Goal: Task Accomplishment & Management: Manage account settings

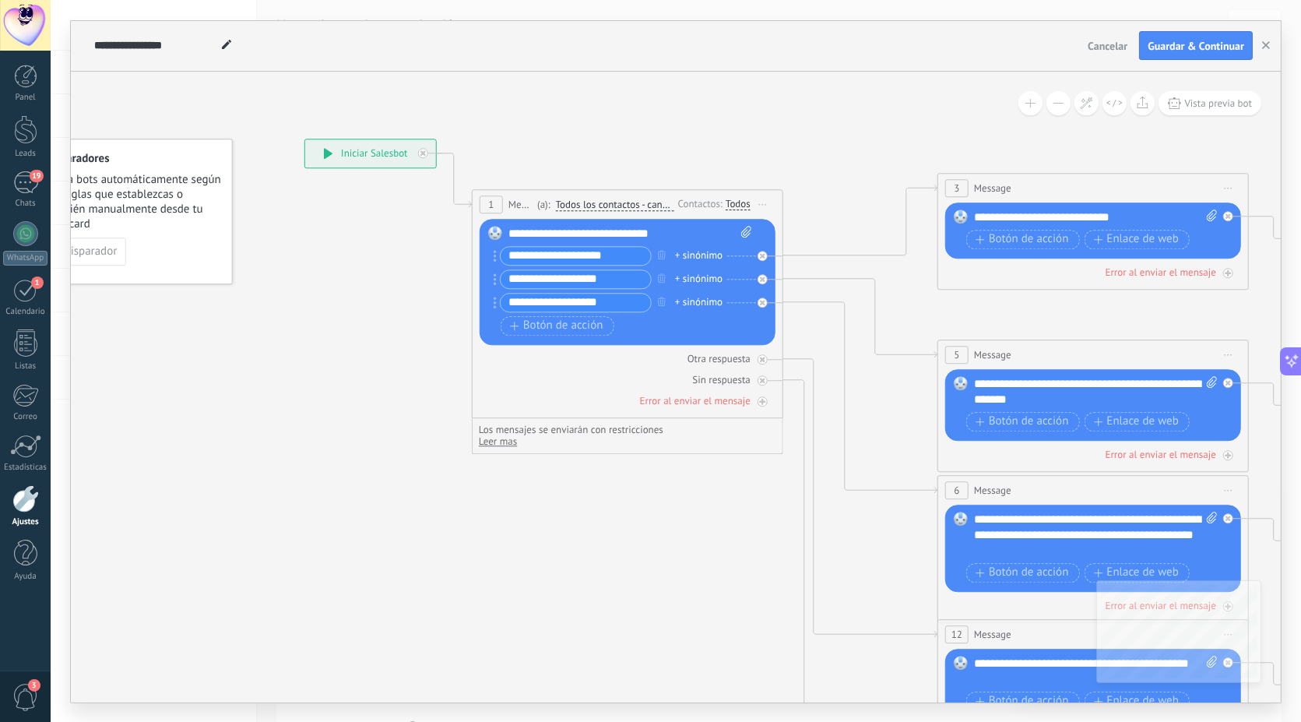
scroll to position [79, 0]
click at [27, 190] on div "19" at bounding box center [25, 182] width 25 height 23
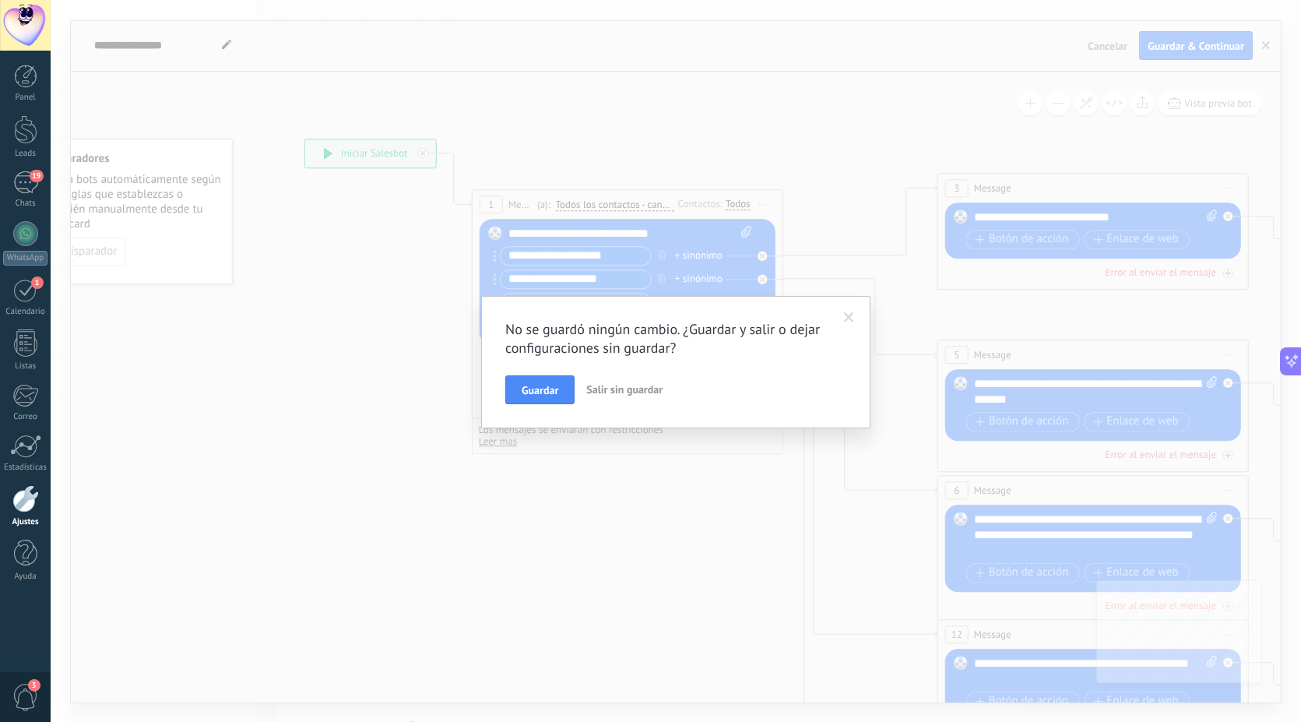
click at [611, 387] on span "Salir sin guardar" at bounding box center [624, 389] width 76 height 14
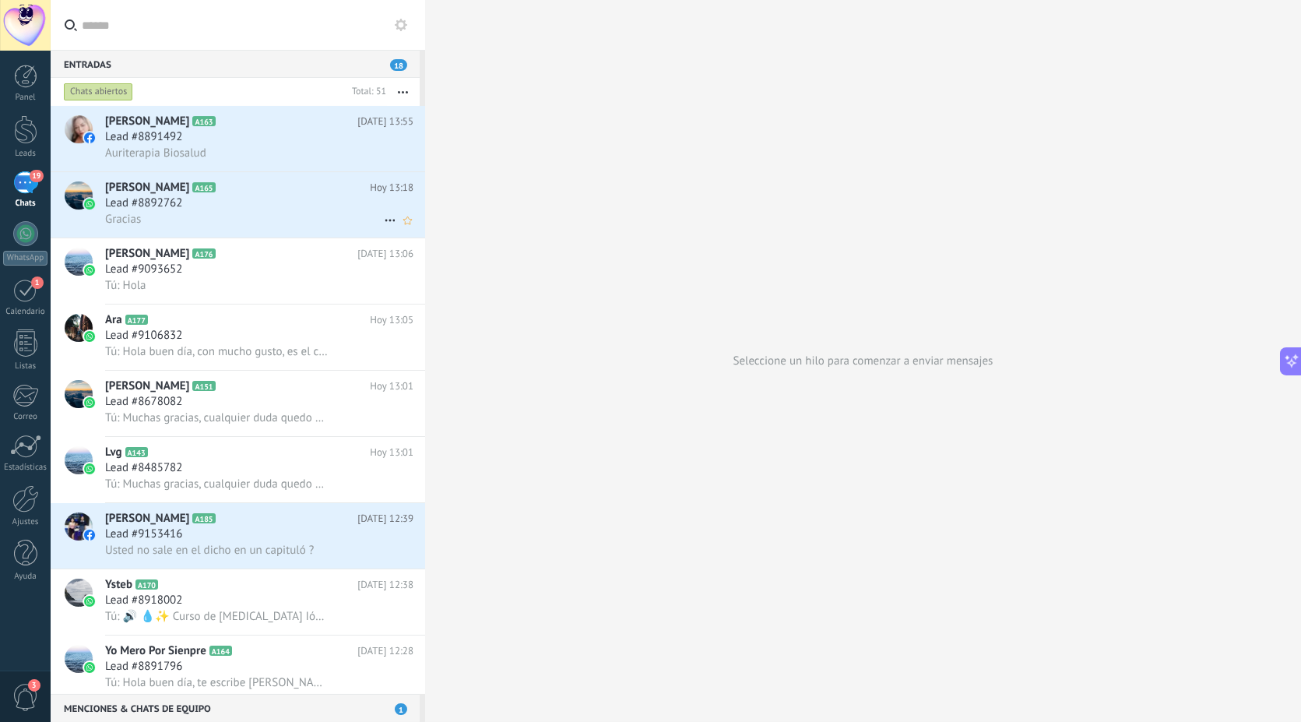
click at [265, 213] on div "Gracias" at bounding box center [259, 219] width 308 height 16
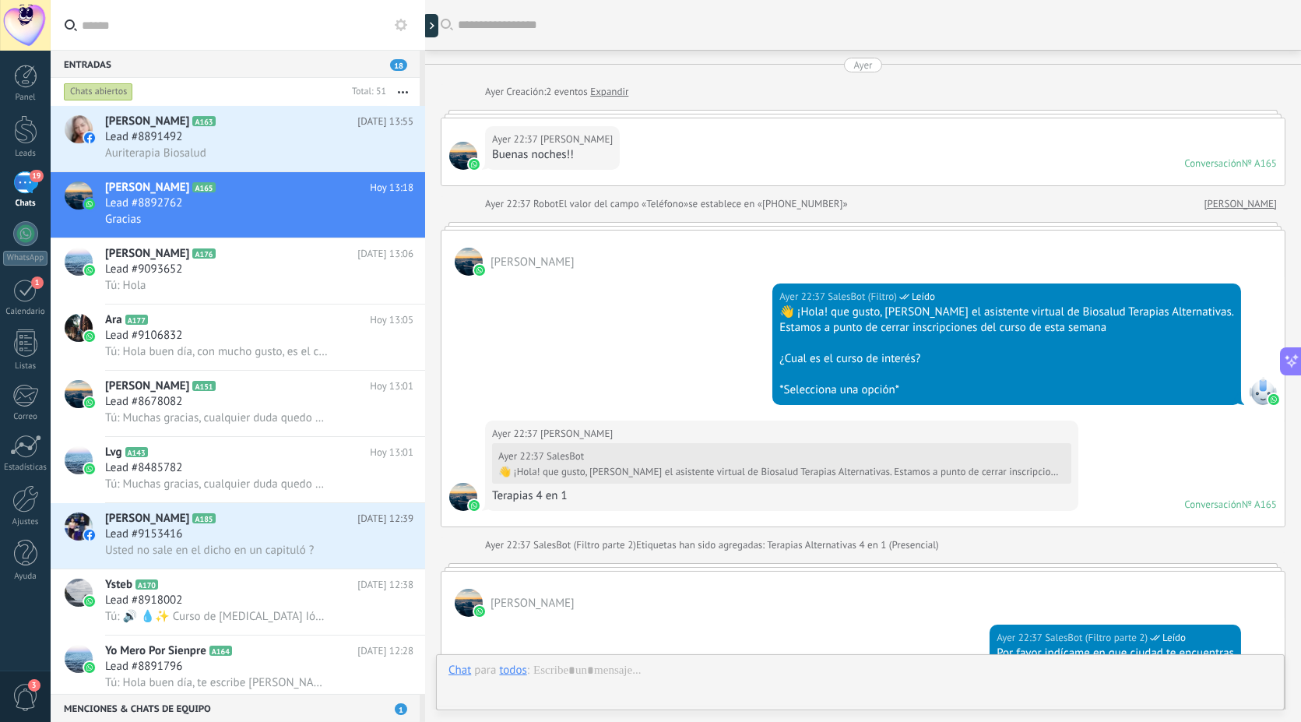
scroll to position [1755, 0]
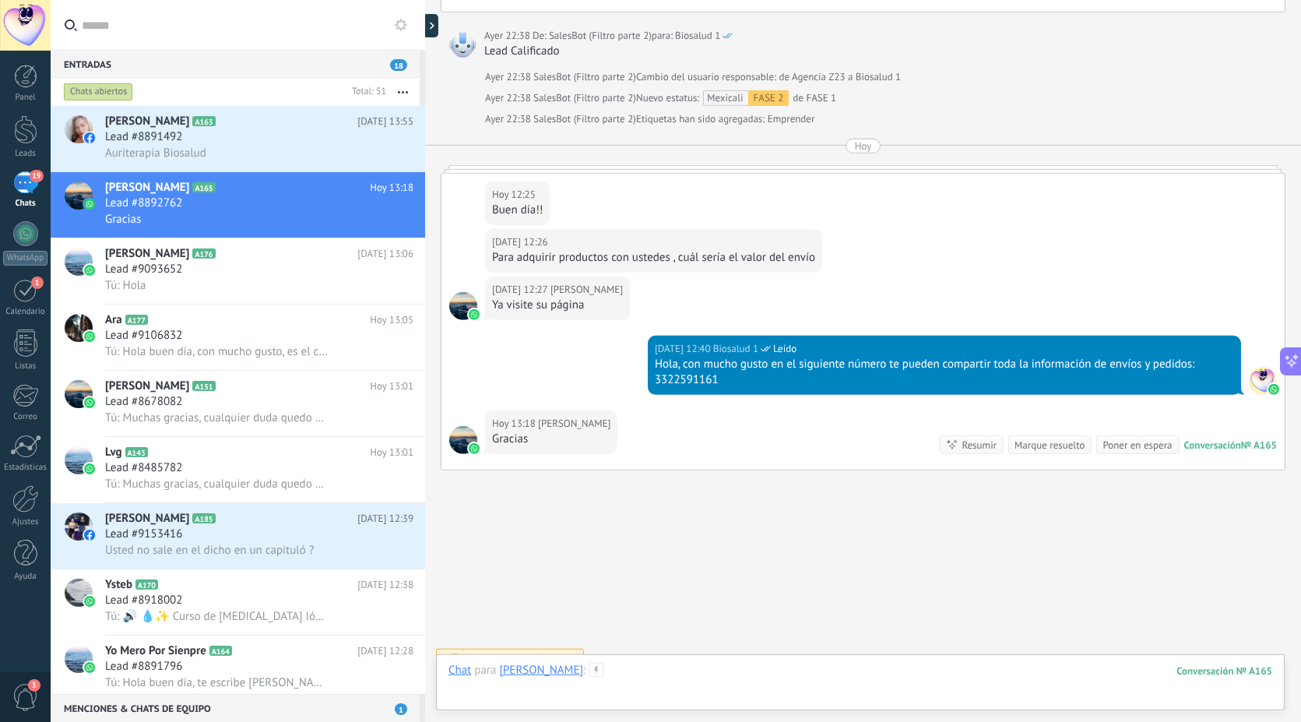
click at [751, 699] on div at bounding box center [861, 686] width 824 height 47
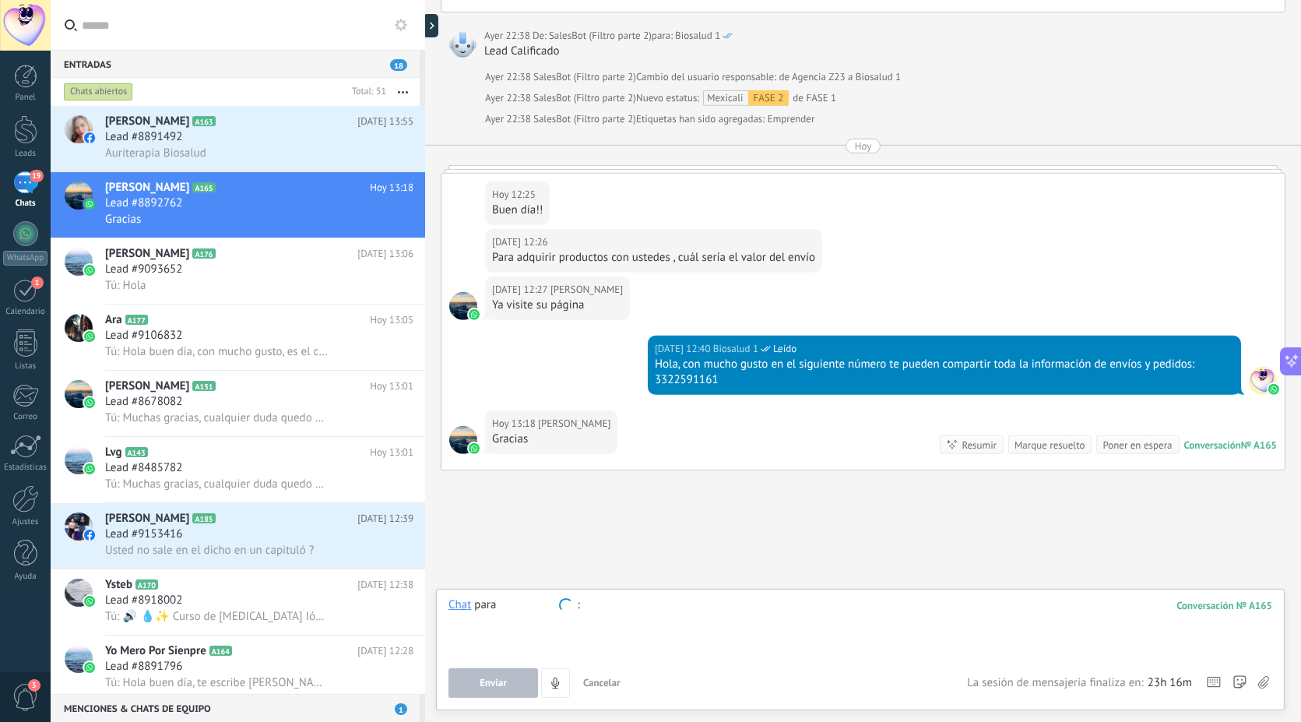
type input "*"
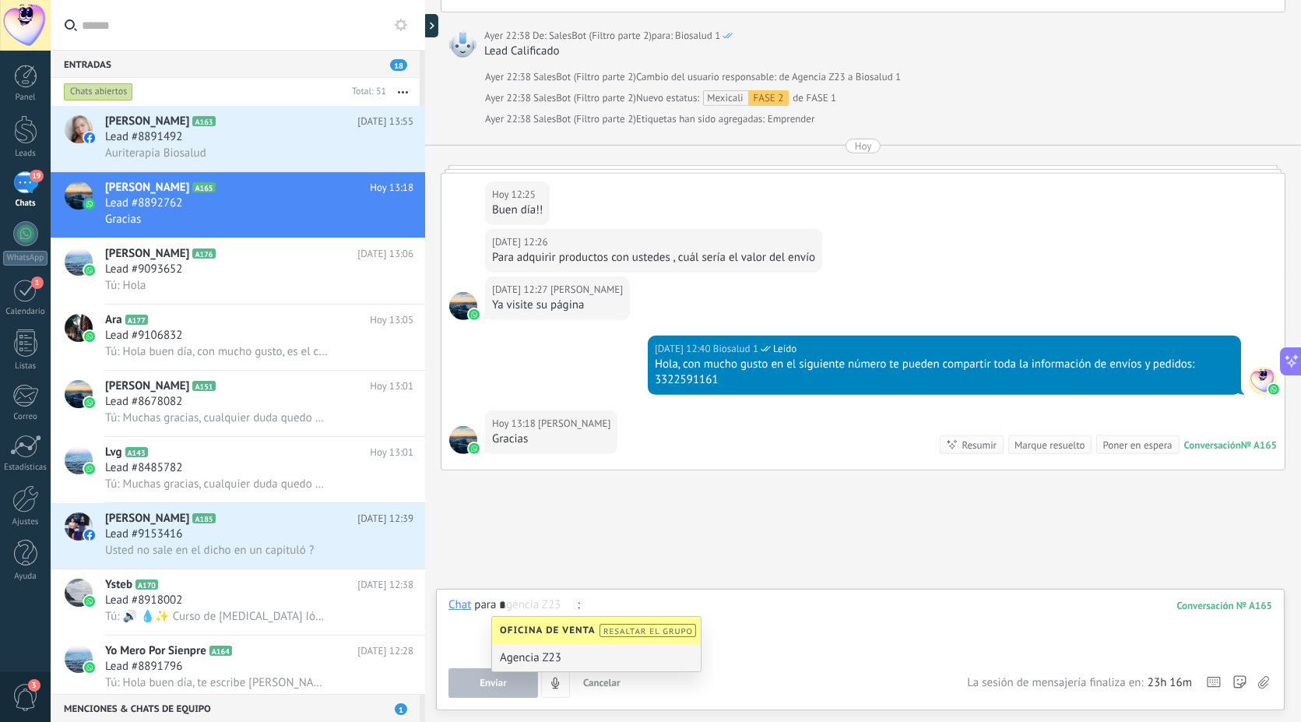
click at [565, 414] on div "[DATE] 13:18 [PERSON_NAME]" at bounding box center [551, 432] width 132 height 44
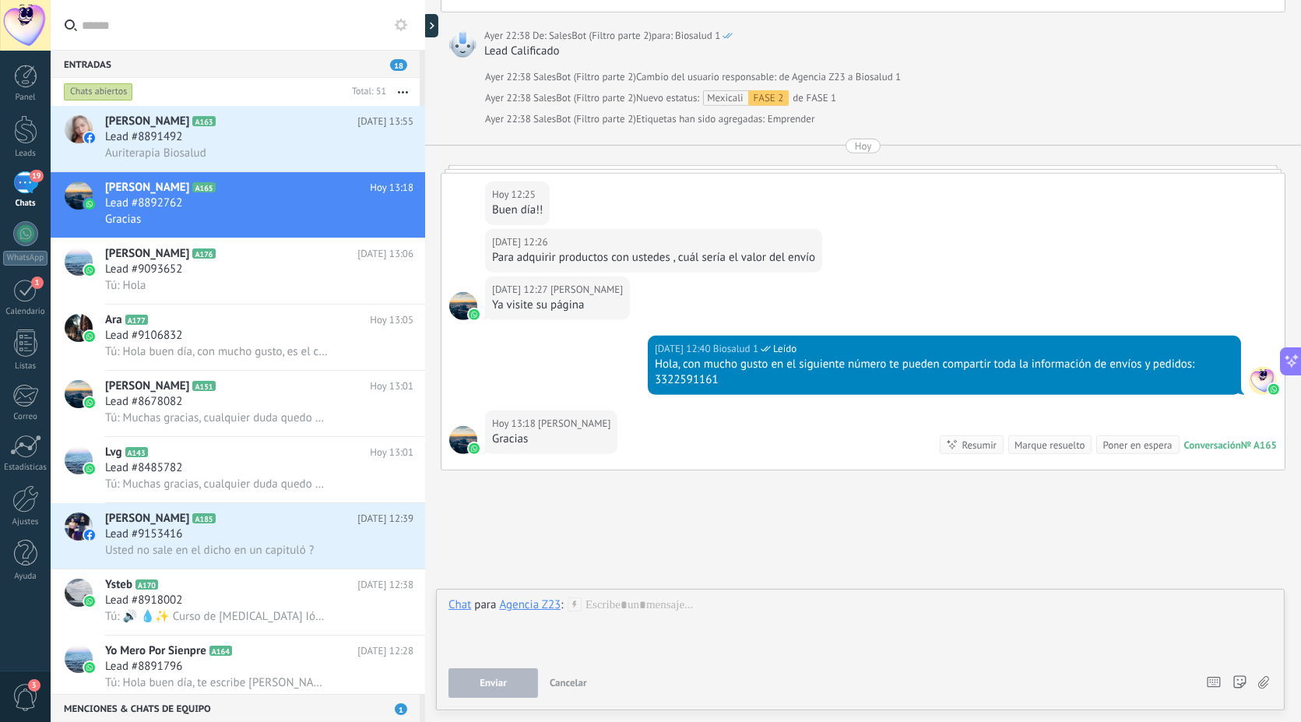
click at [547, 606] on div "Agencia Z23" at bounding box center [530, 604] width 62 height 14
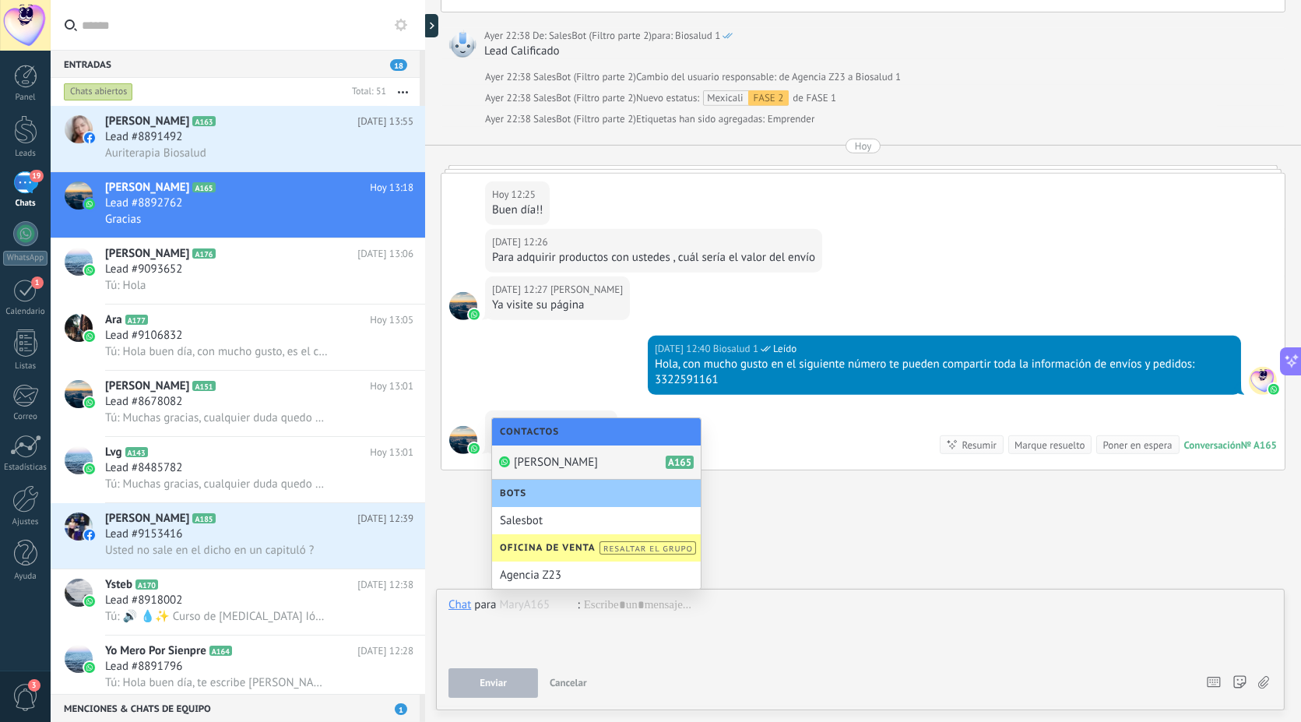
click at [563, 468] on div "[PERSON_NAME] A165" at bounding box center [596, 462] width 209 height 34
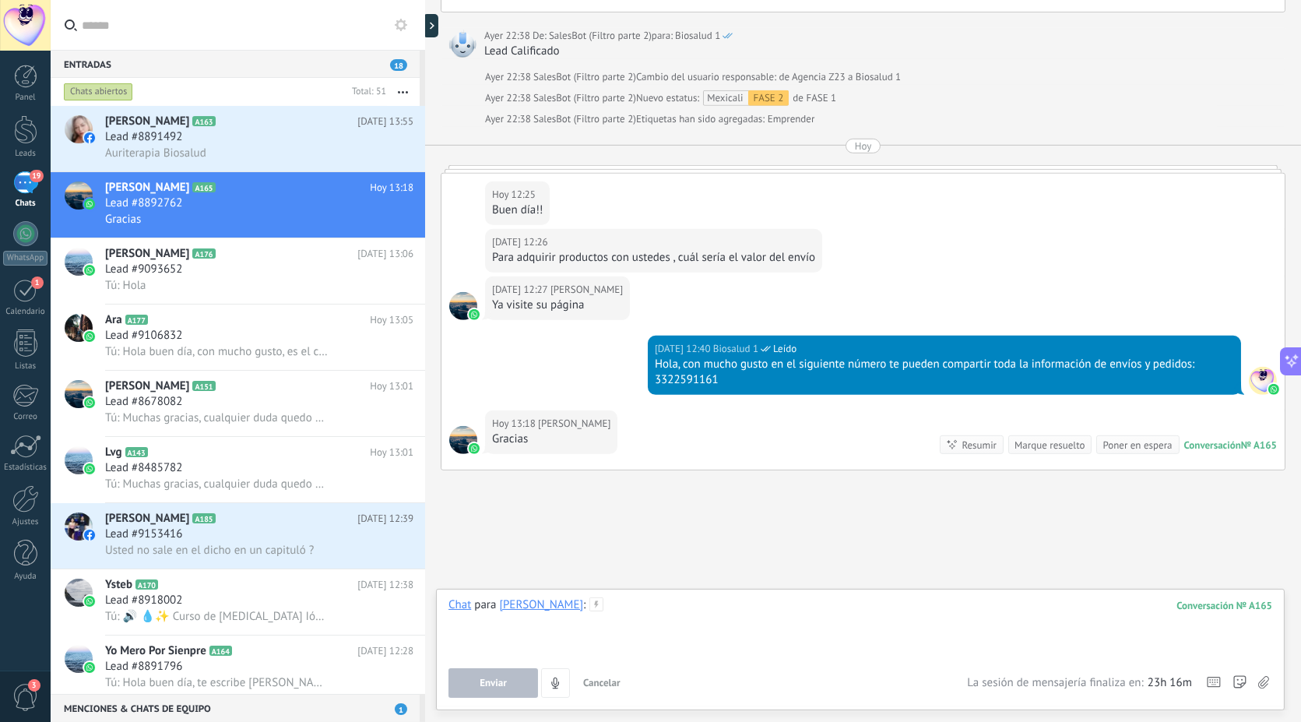
click at [592, 605] on div at bounding box center [861, 626] width 825 height 59
click at [515, 674] on button "Enviar" at bounding box center [494, 683] width 90 height 30
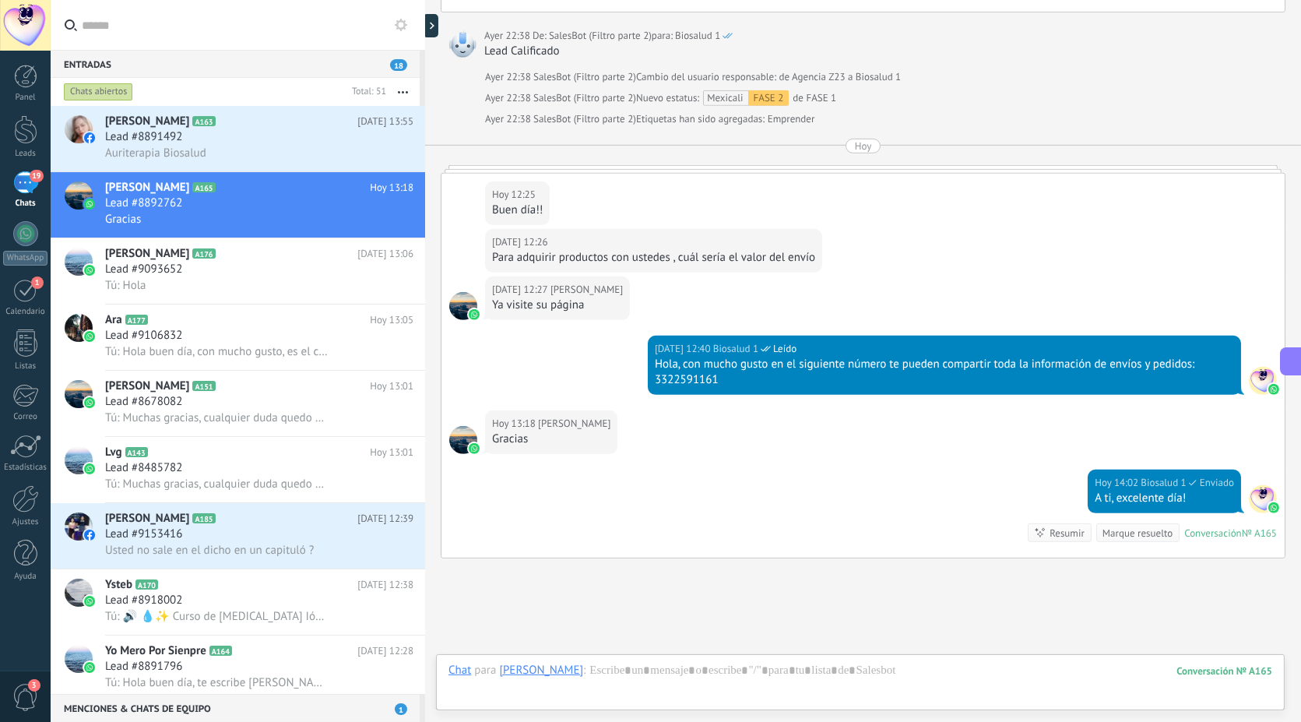
scroll to position [1843, 0]
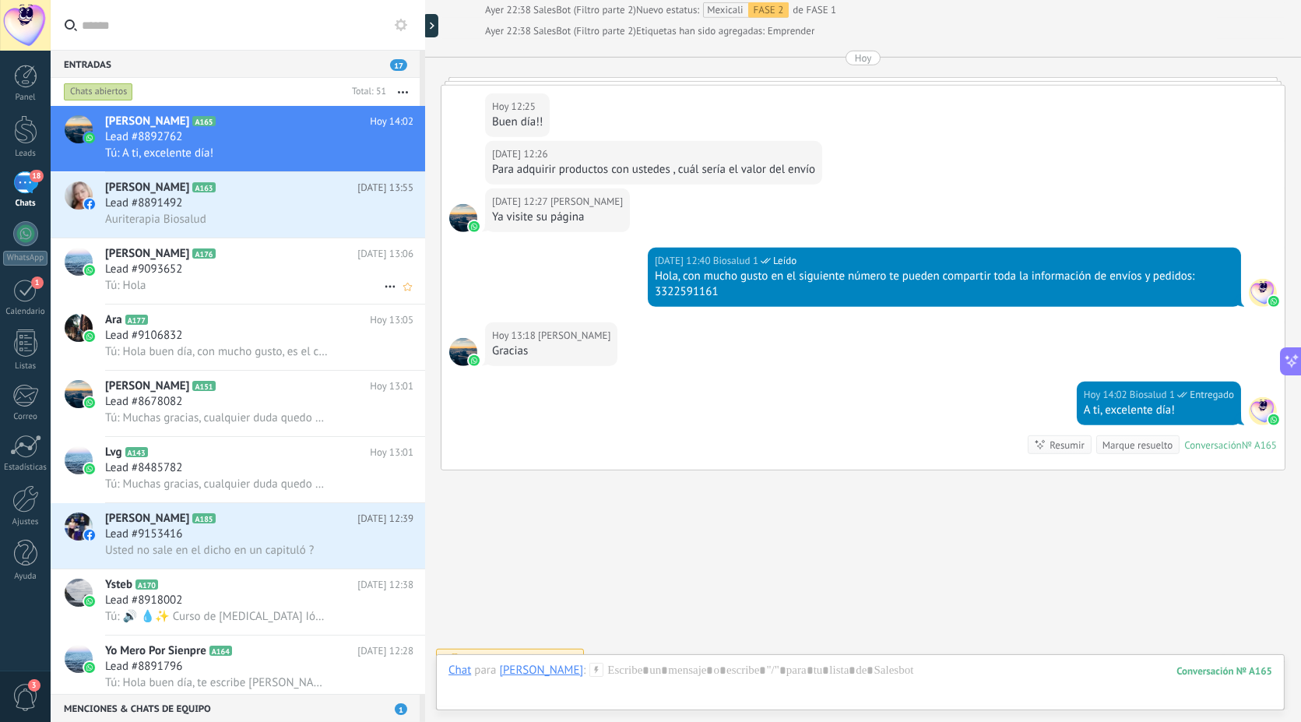
click at [231, 277] on div "Lead #9093652" at bounding box center [259, 270] width 308 height 16
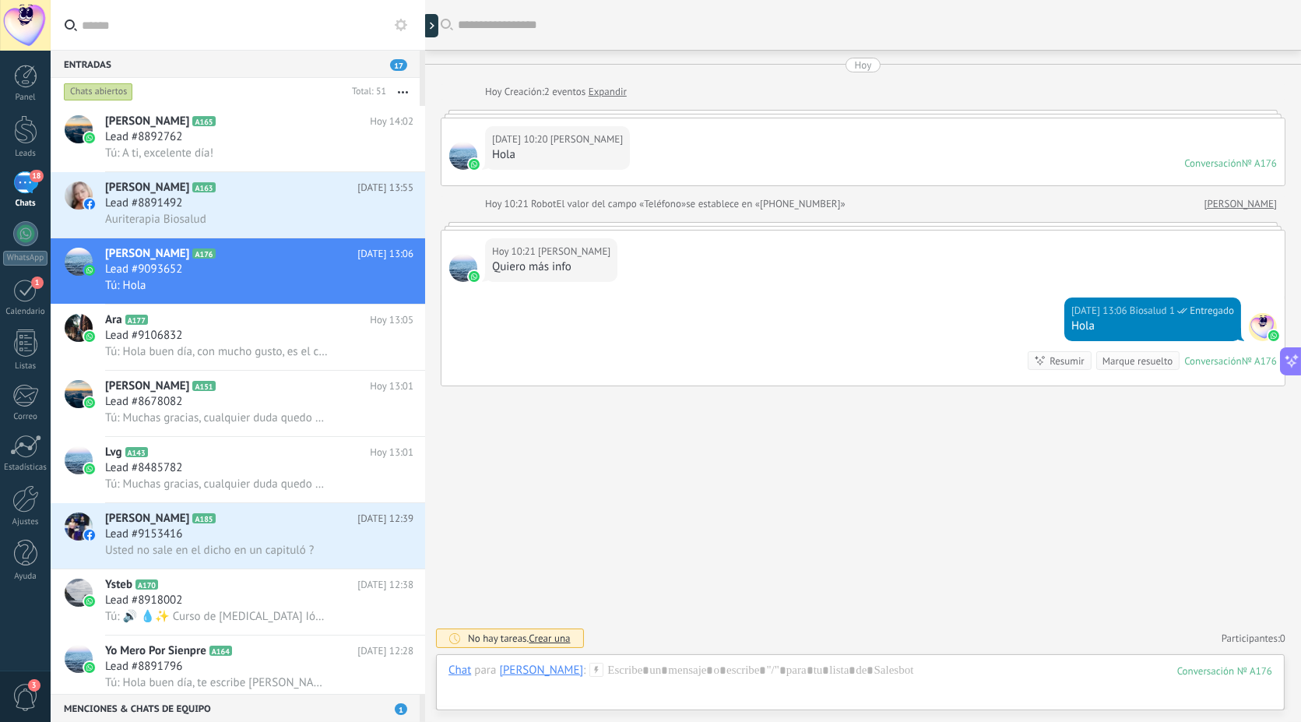
click at [399, 65] on span "17" at bounding box center [398, 65] width 17 height 12
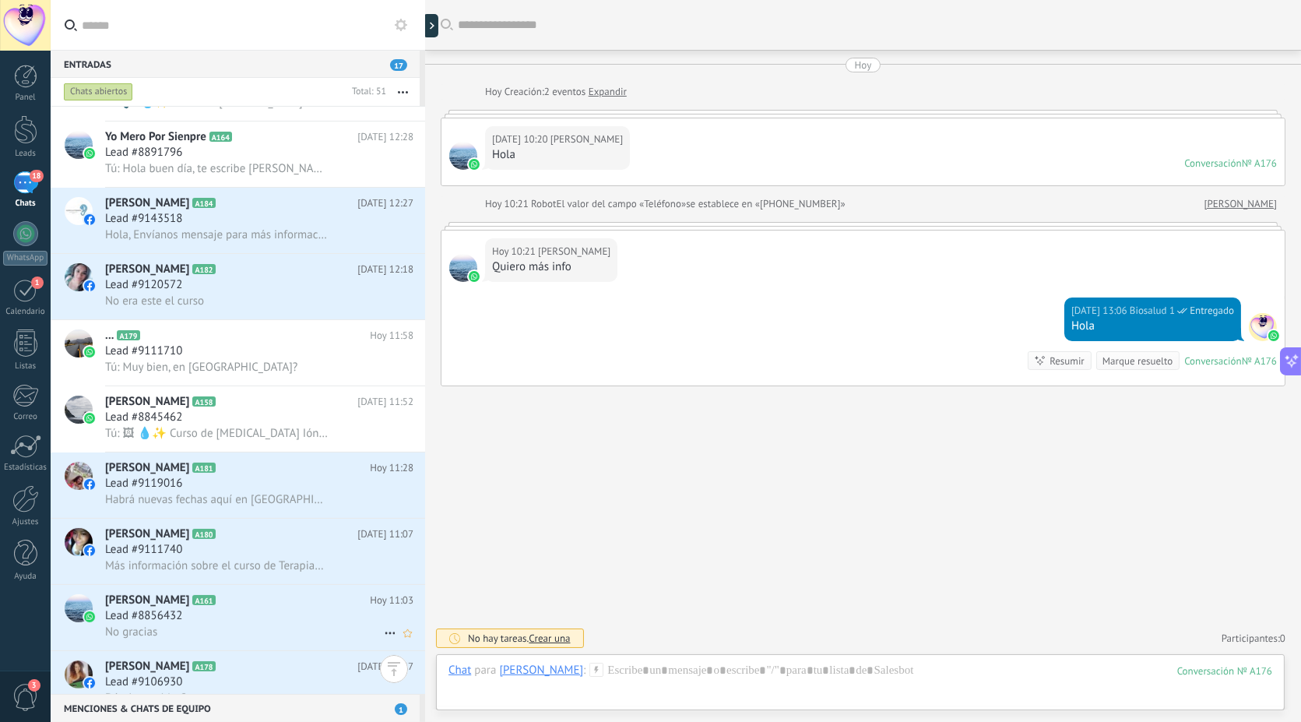
scroll to position [692, 0]
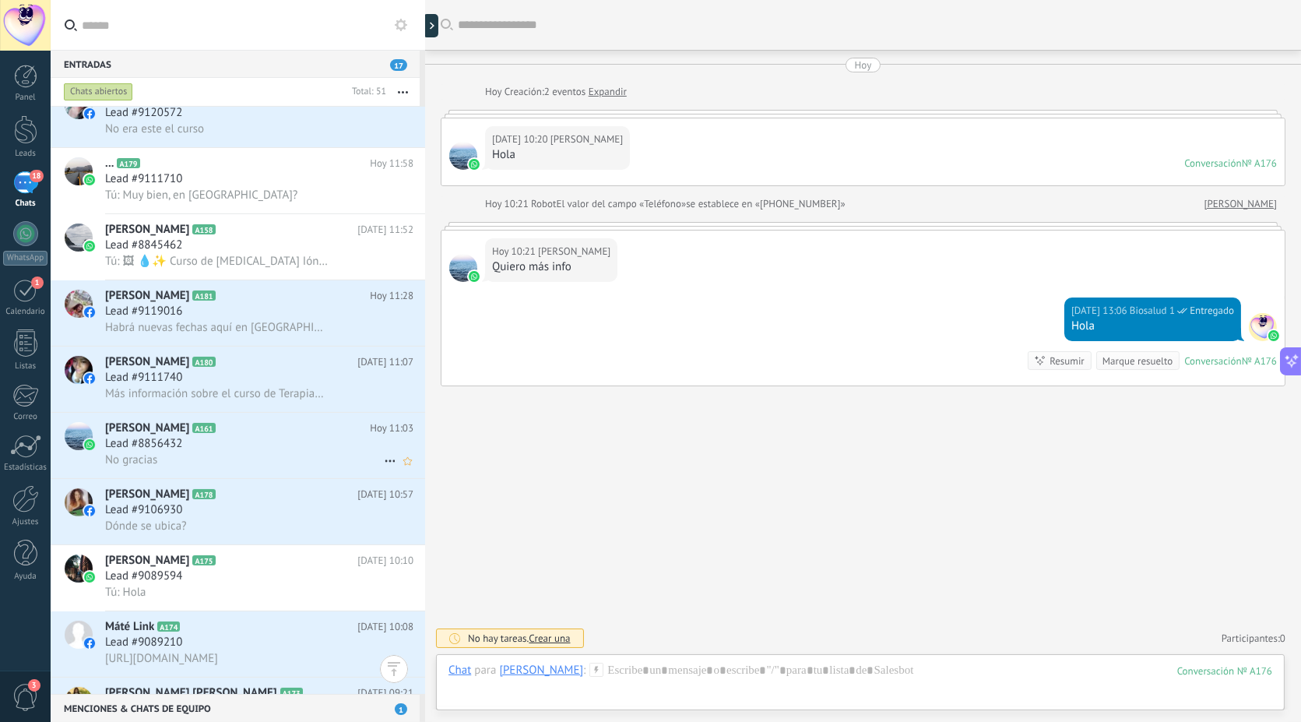
click at [181, 460] on div "No gracias" at bounding box center [259, 460] width 308 height 16
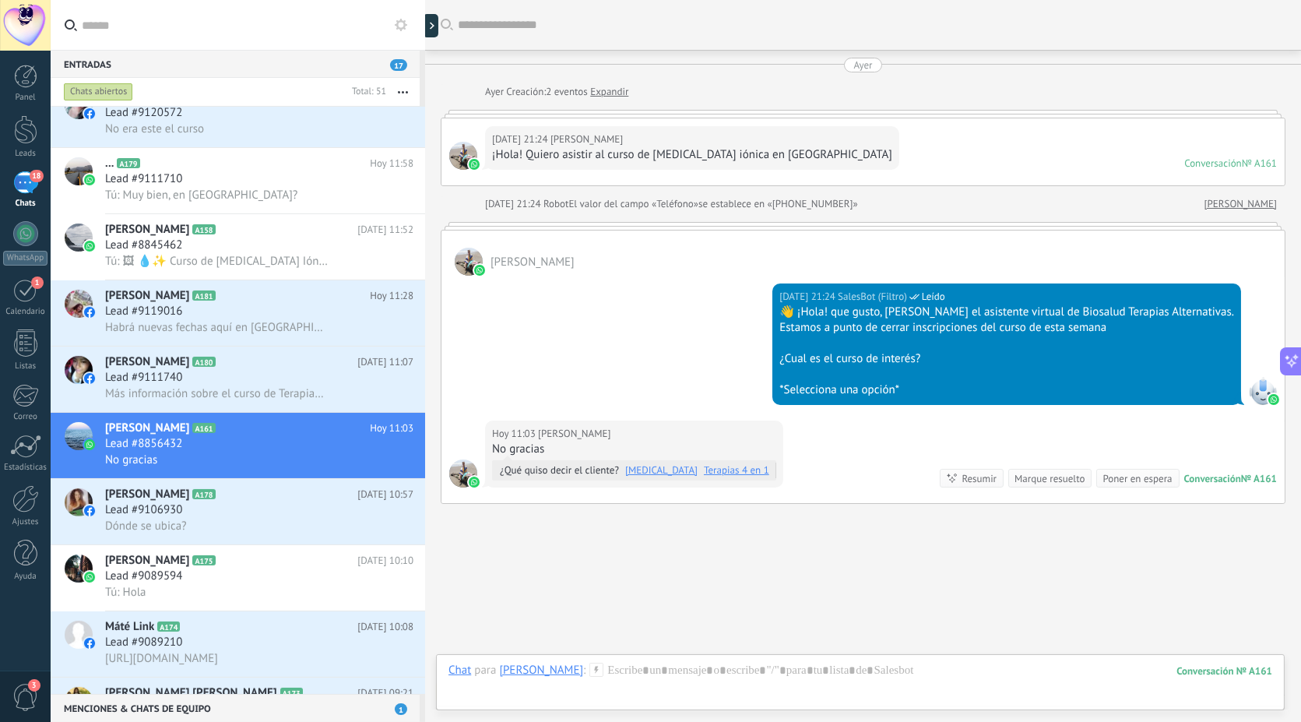
scroll to position [51, 0]
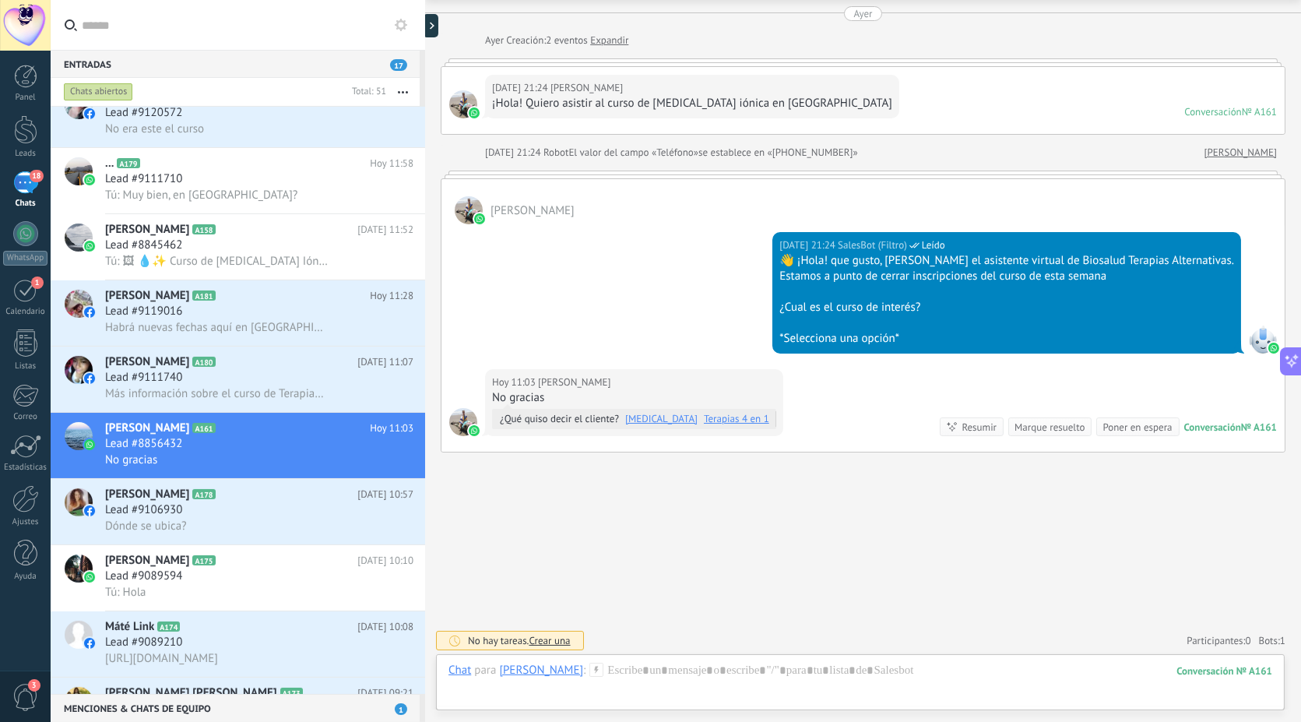
click at [1064, 424] on div "Marque resuelto" at bounding box center [1050, 427] width 70 height 15
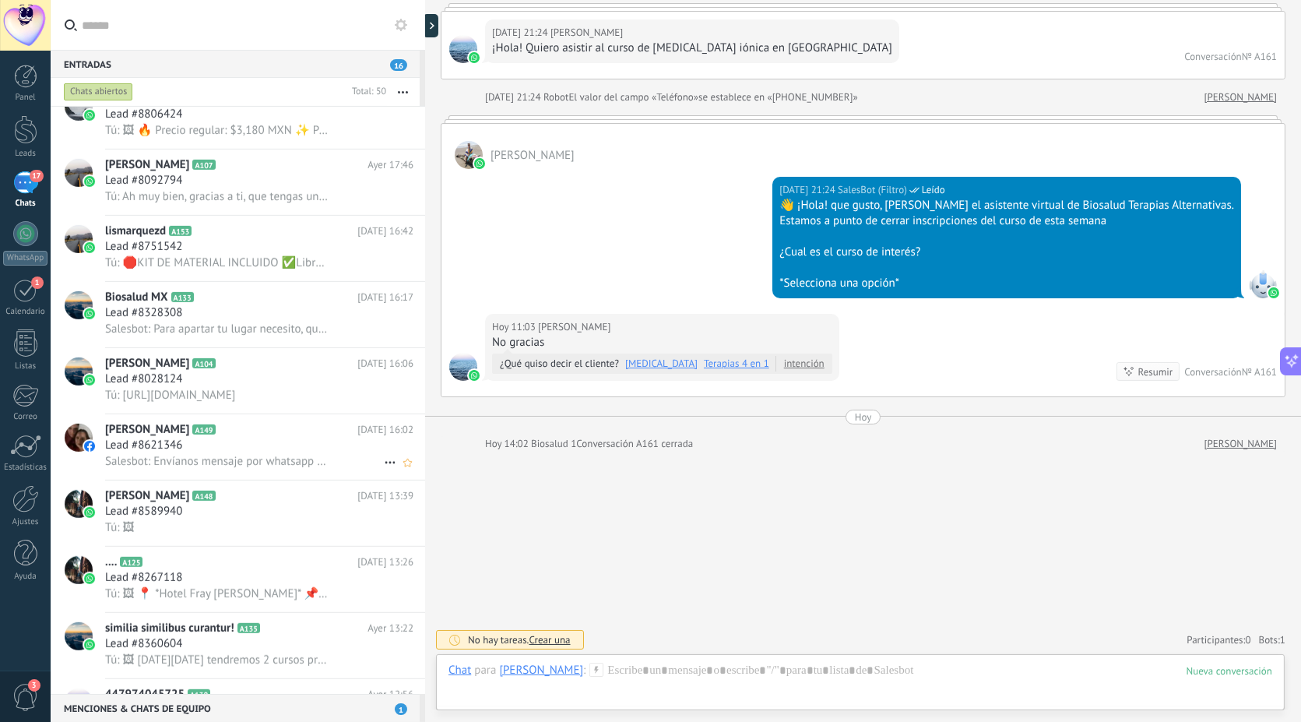
scroll to position [1550, 0]
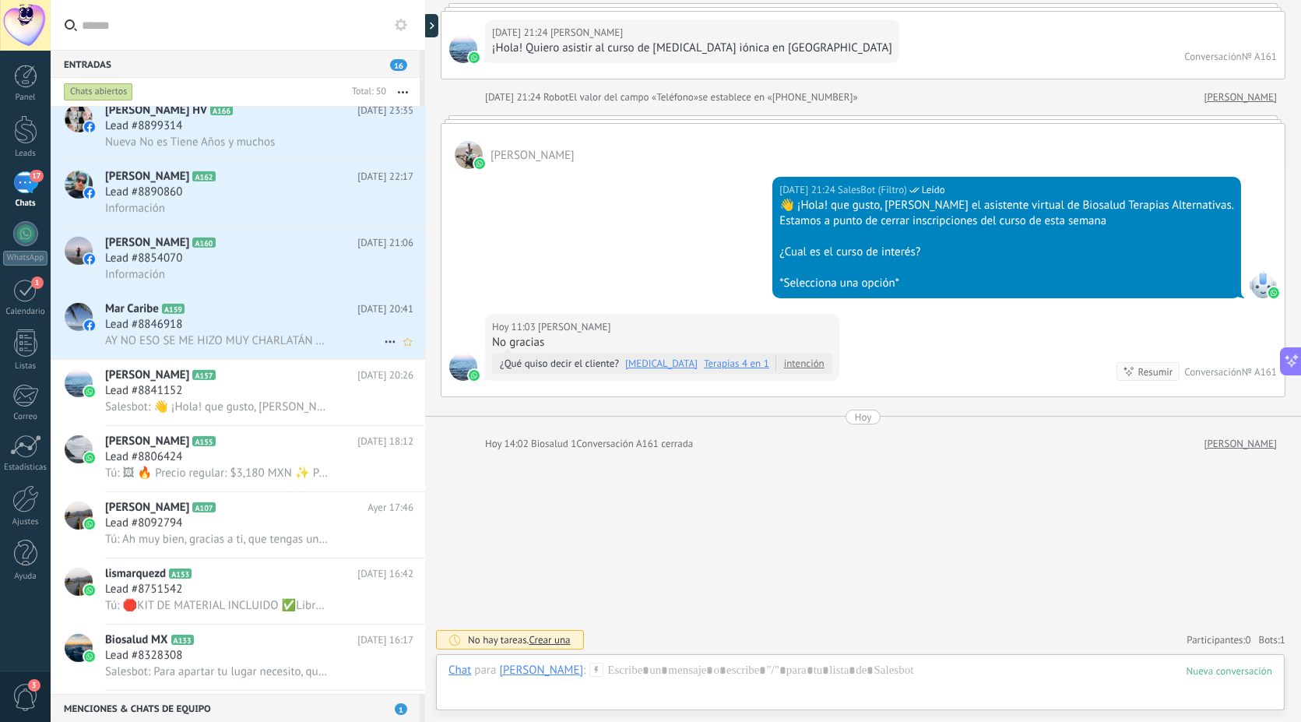
click at [240, 317] on h2 "Mar Caribe A159" at bounding box center [231, 309] width 252 height 16
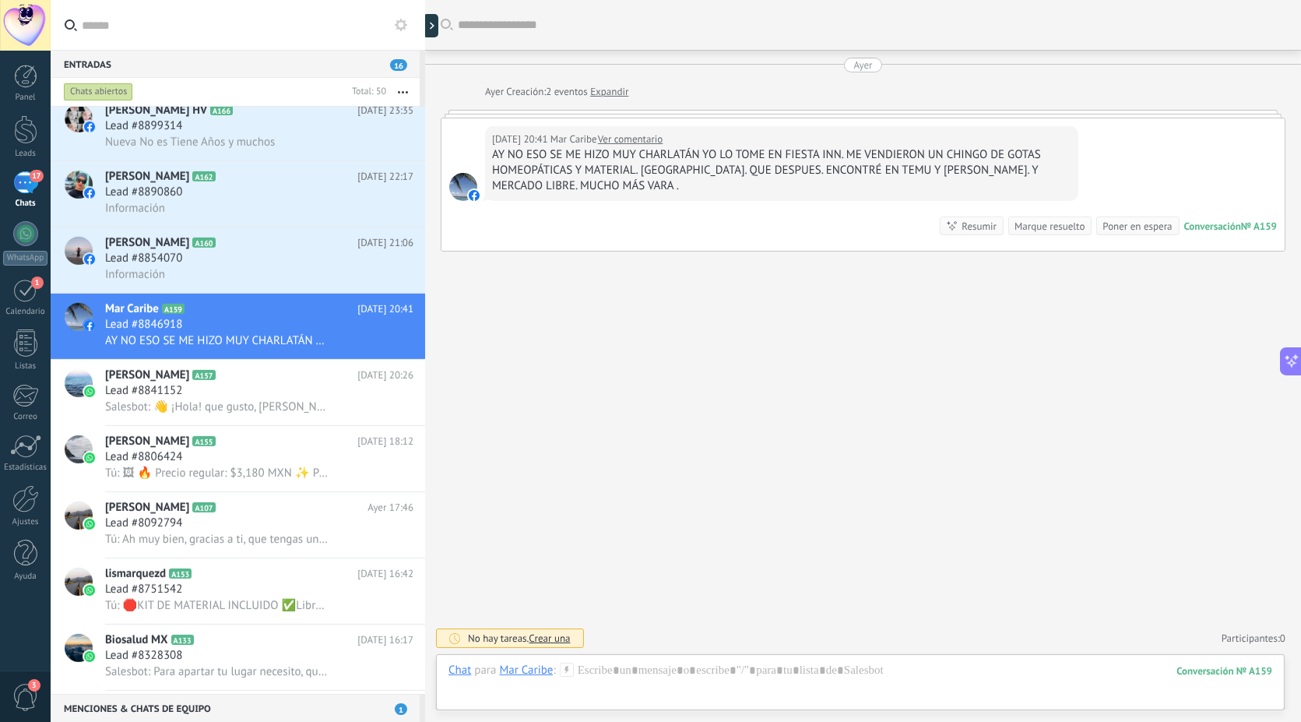
click at [635, 134] on link "Ver comentario" at bounding box center [630, 140] width 65 height 16
click at [1063, 227] on div "Marque resuelto" at bounding box center [1050, 226] width 70 height 15
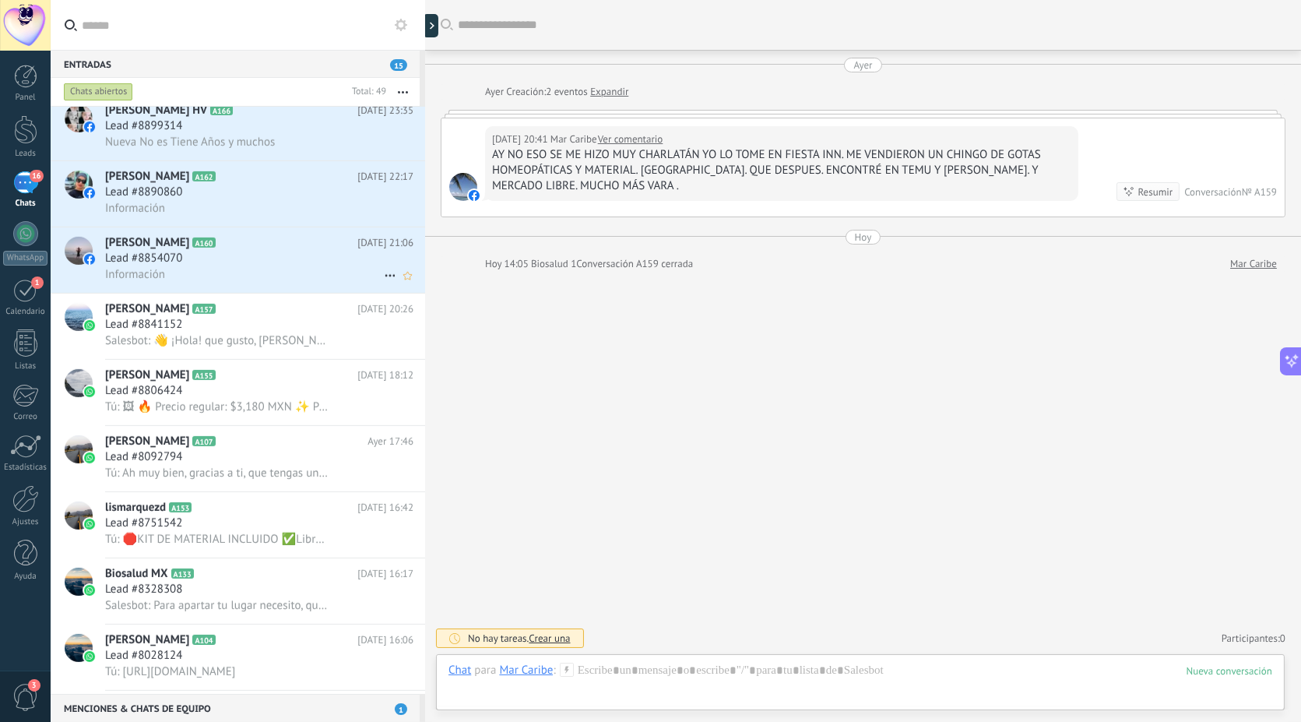
click at [173, 273] on div "Información" at bounding box center [259, 274] width 308 height 16
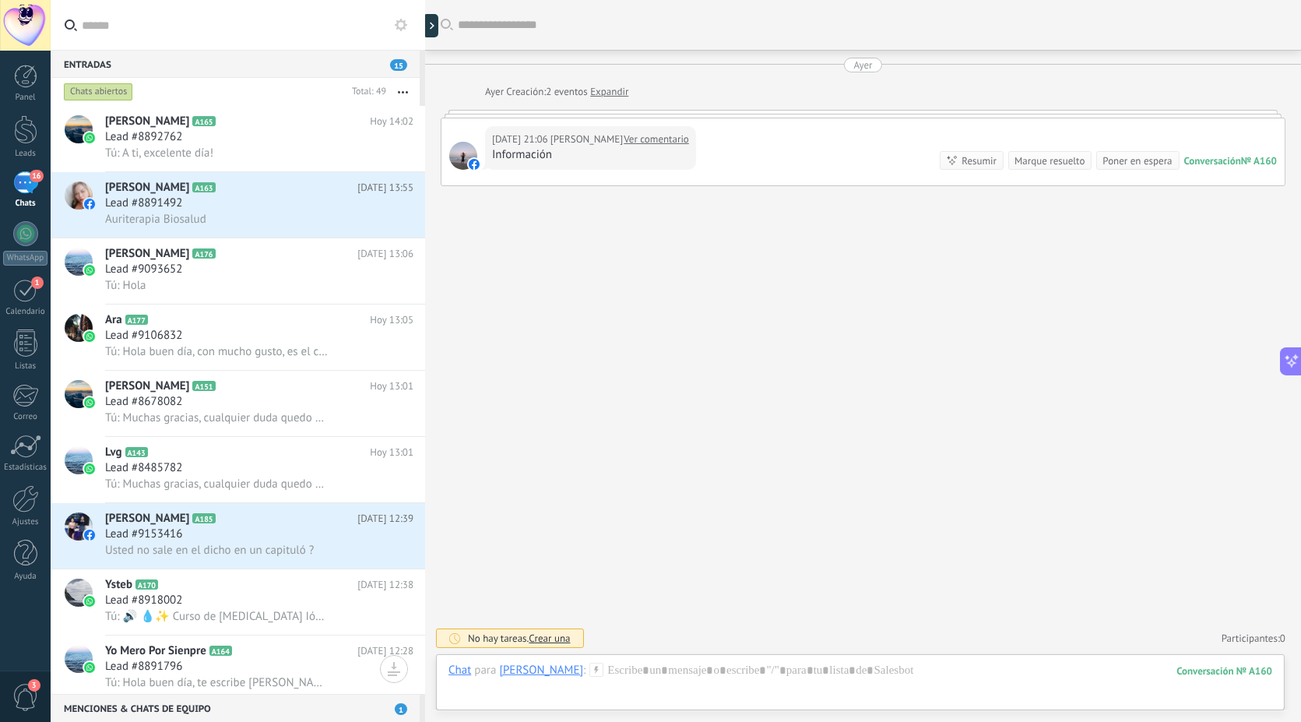
click at [153, 63] on div "Entradas 15" at bounding box center [235, 64] width 369 height 28
click at [195, 131] on div "Lead #8892762" at bounding box center [259, 137] width 308 height 16
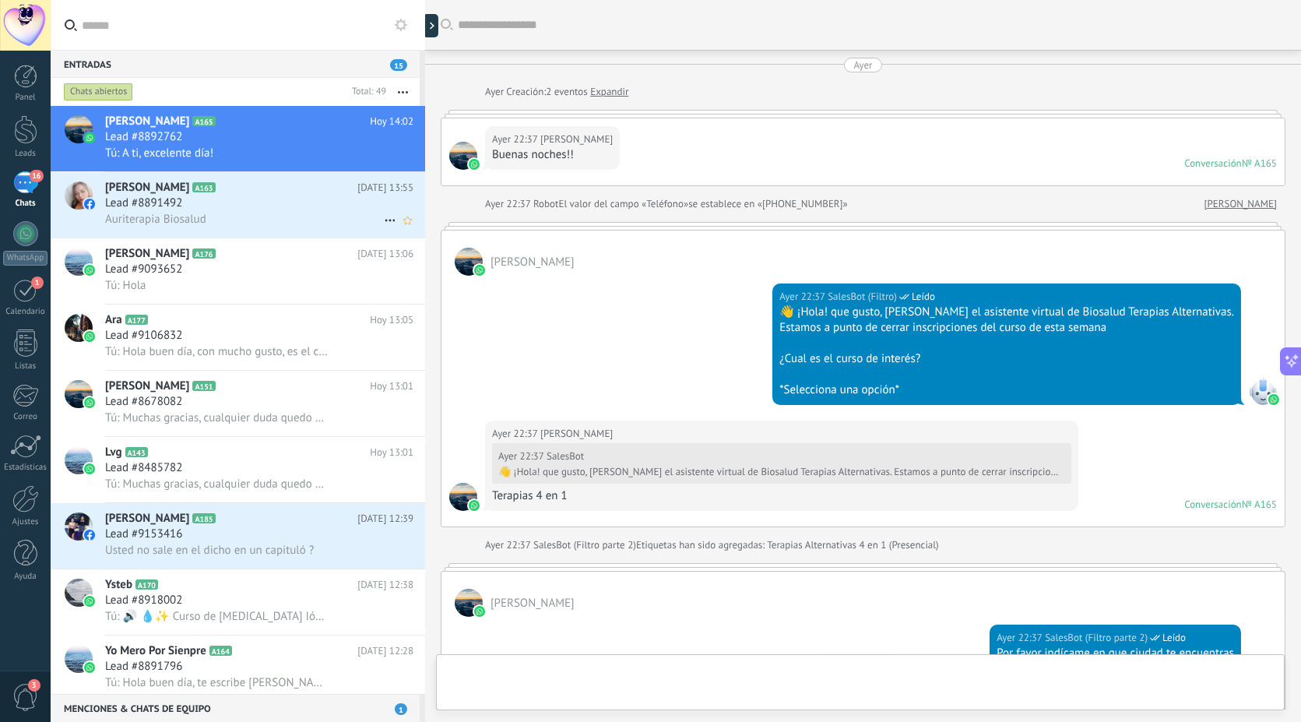
click at [176, 201] on span "Lead #8891492" at bounding box center [143, 203] width 77 height 16
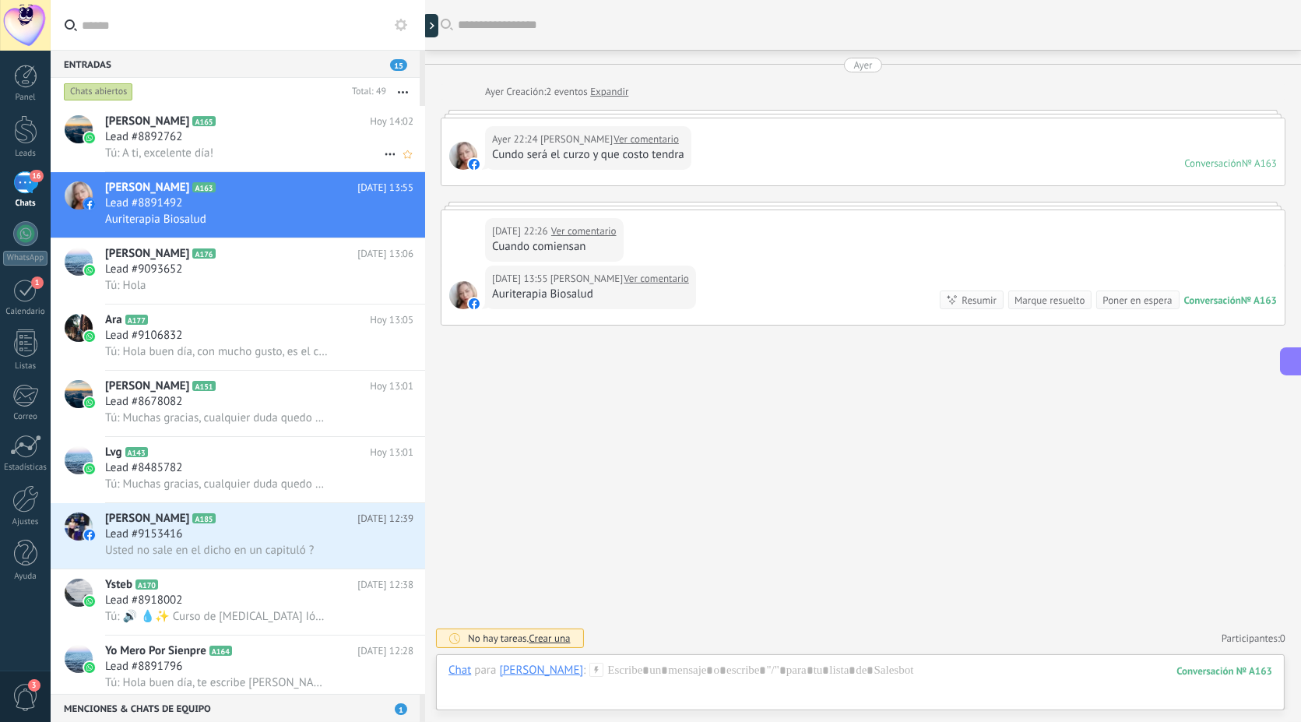
click at [213, 140] on div "Lead #8892762" at bounding box center [259, 137] width 308 height 16
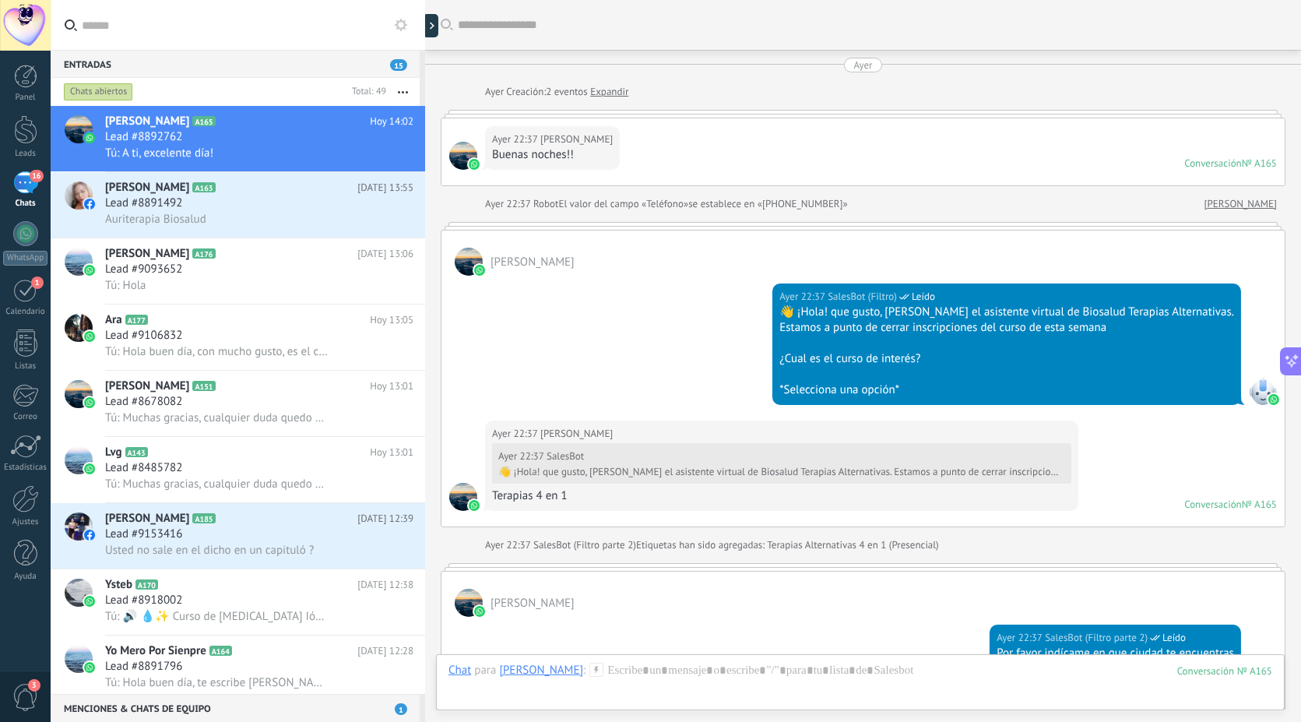
scroll to position [1843, 0]
